Goal: Subscribe to service/newsletter

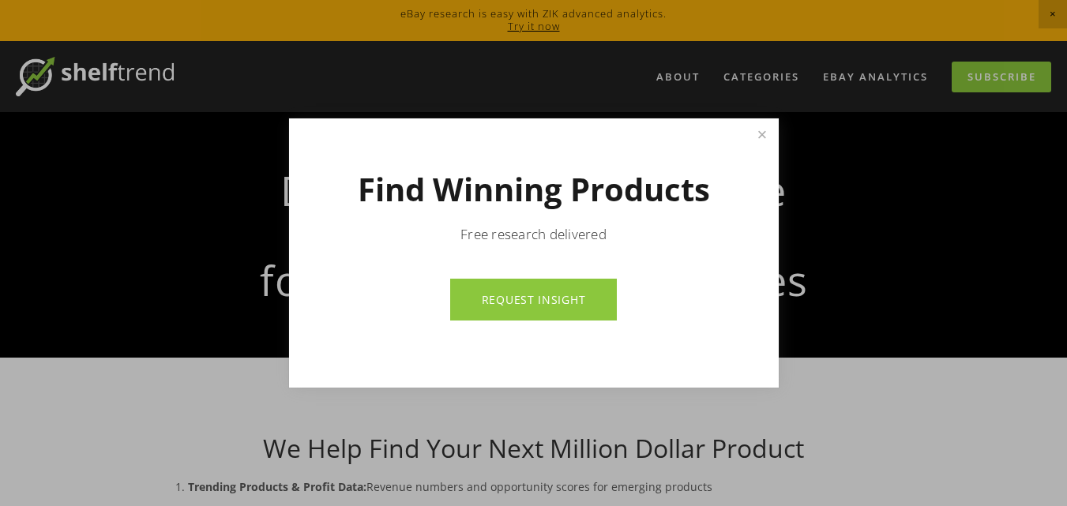
click at [548, 228] on p "Free research delivered" at bounding box center [533, 234] width 379 height 19
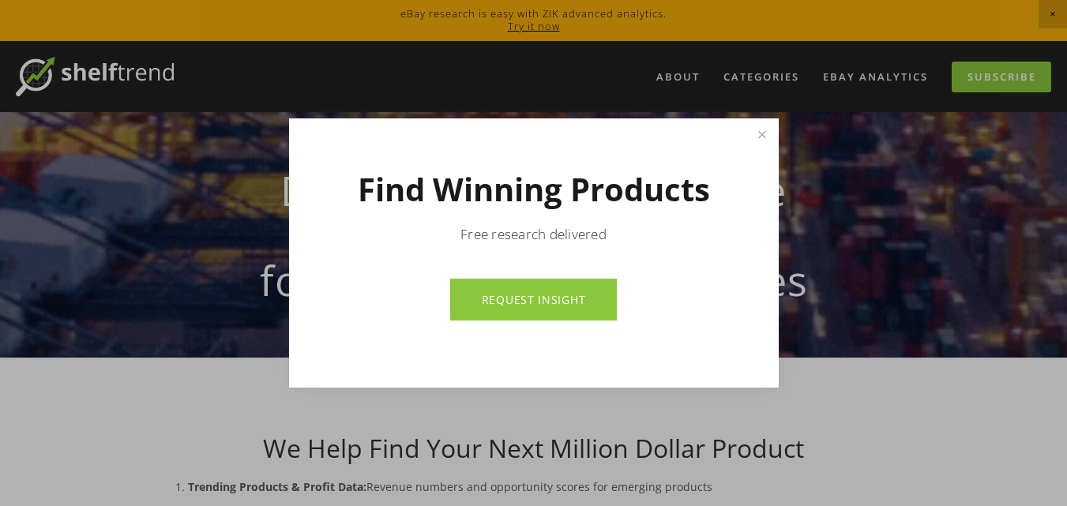
click at [548, 227] on p "Free research delivered" at bounding box center [533, 234] width 379 height 19
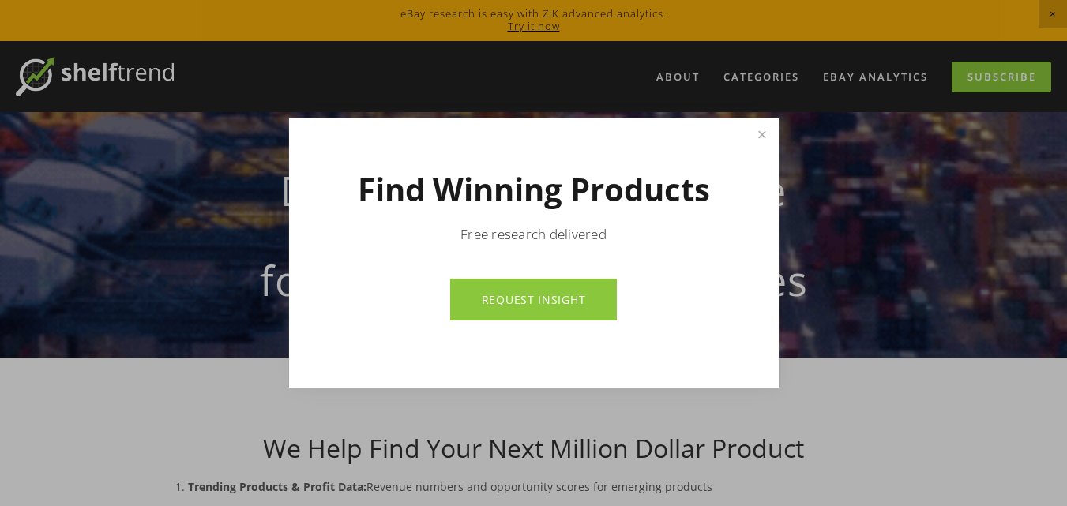
click at [538, 230] on p "Free research delivered" at bounding box center [533, 234] width 379 height 19
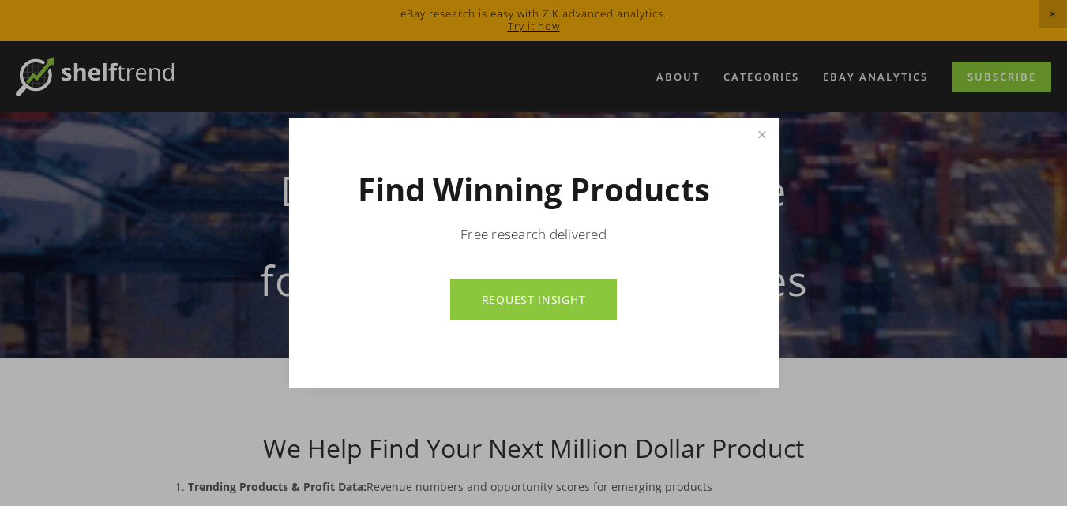
click at [522, 307] on link "REQUEST INSIGHT" at bounding box center [533, 300] width 167 height 42
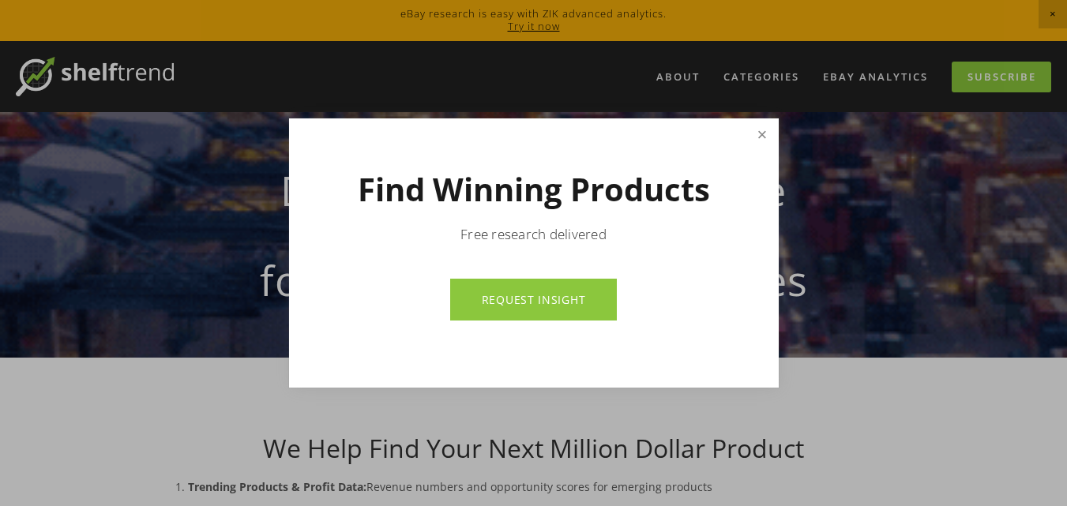
click at [760, 134] on link "Close" at bounding box center [762, 135] width 28 height 28
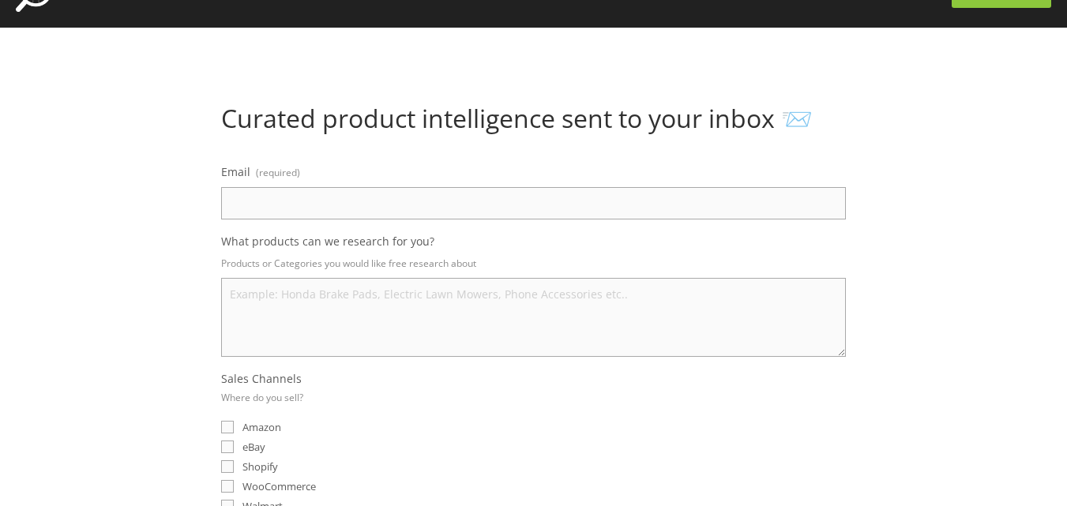
scroll to position [21, 0]
